Goal: Task Accomplishment & Management: Use online tool/utility

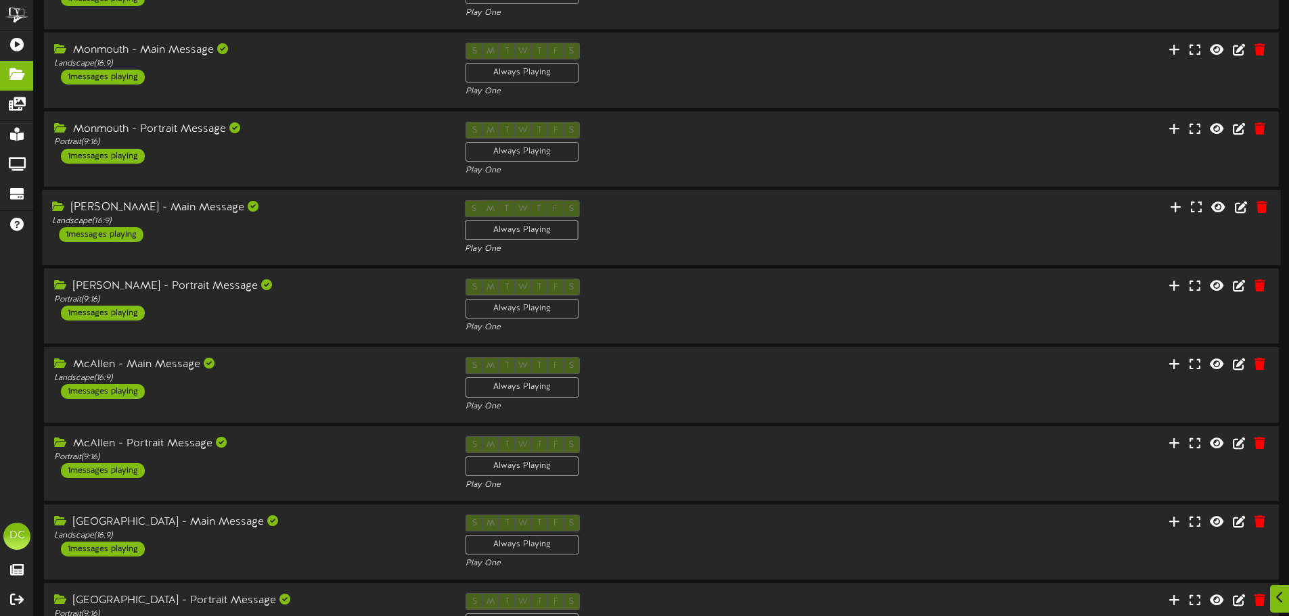
scroll to position [283, 0]
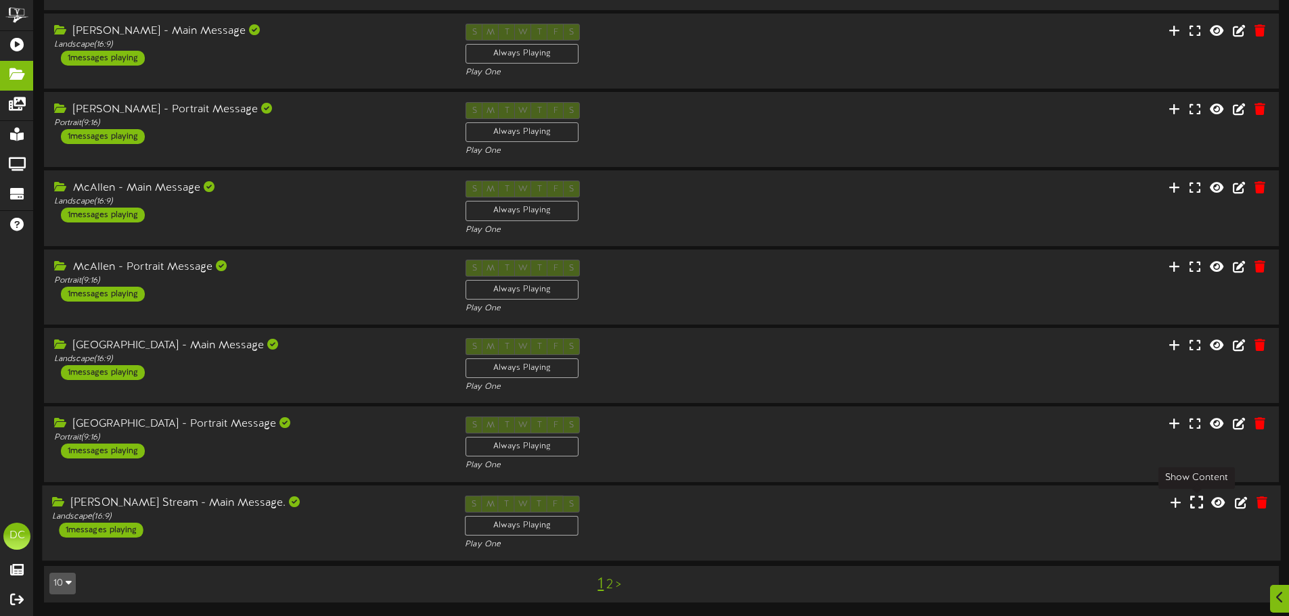
click at [1194, 502] on icon at bounding box center [1196, 502] width 13 height 15
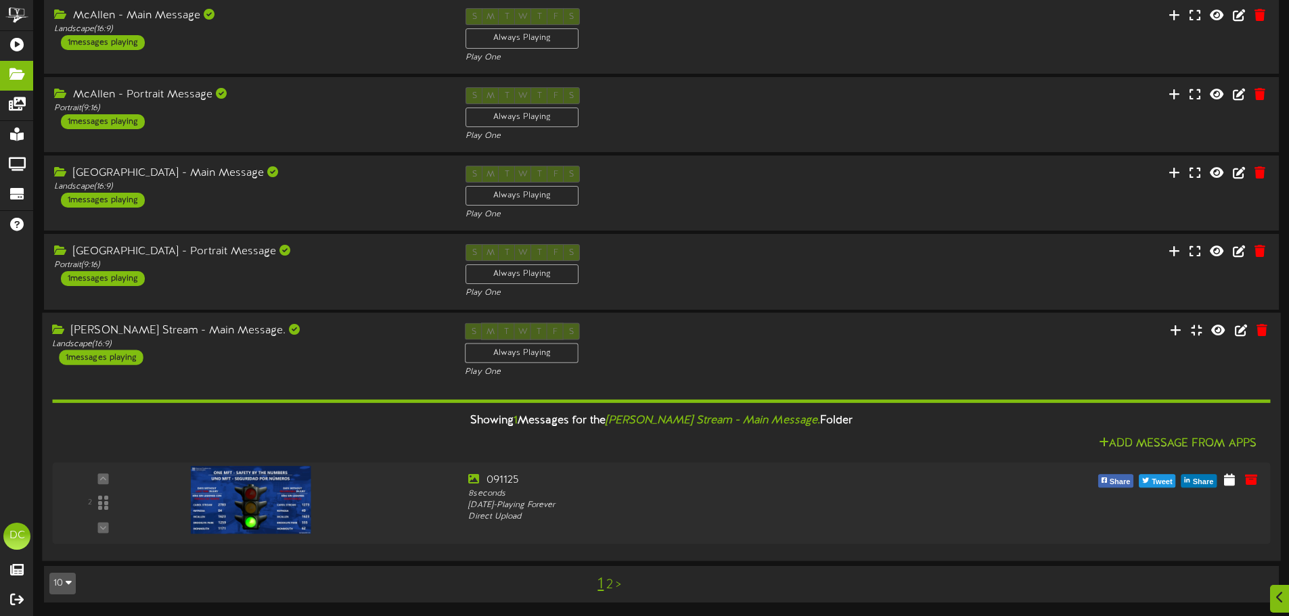
scroll to position [455, 0]
click at [1242, 480] on icon at bounding box center [1235, 479] width 13 height 15
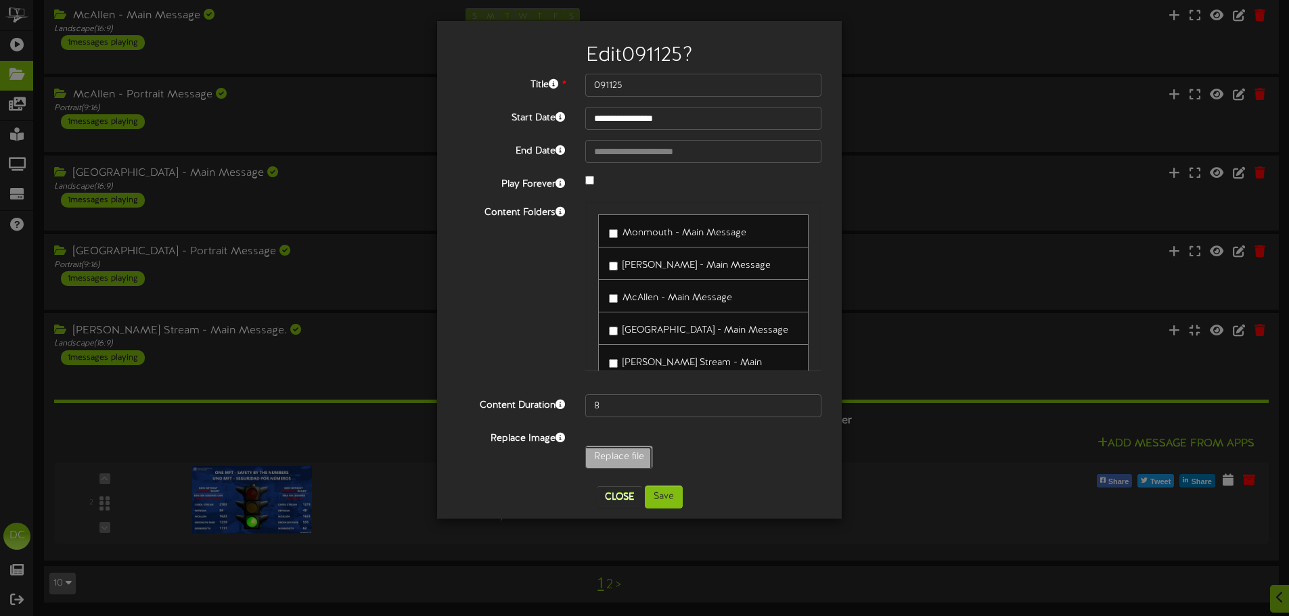
type input "**********"
type input "091525"
click at [675, 498] on button "Save" at bounding box center [664, 497] width 38 height 23
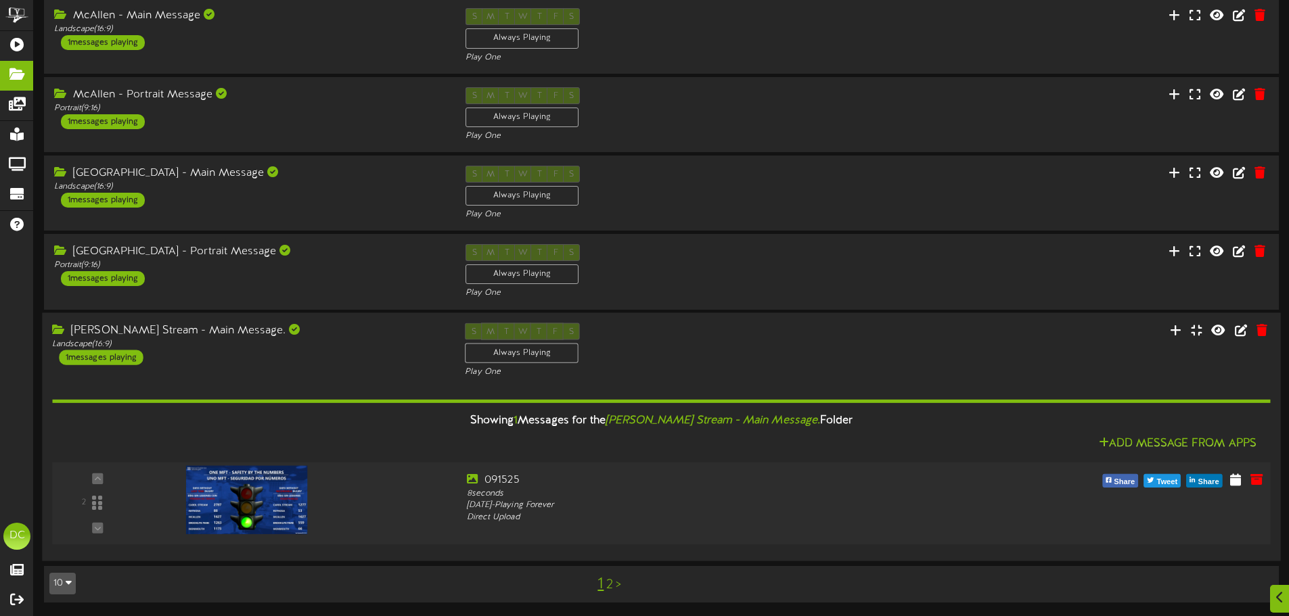
click at [235, 499] on div at bounding box center [245, 486] width 158 height 68
